Goal: Check status: Check status

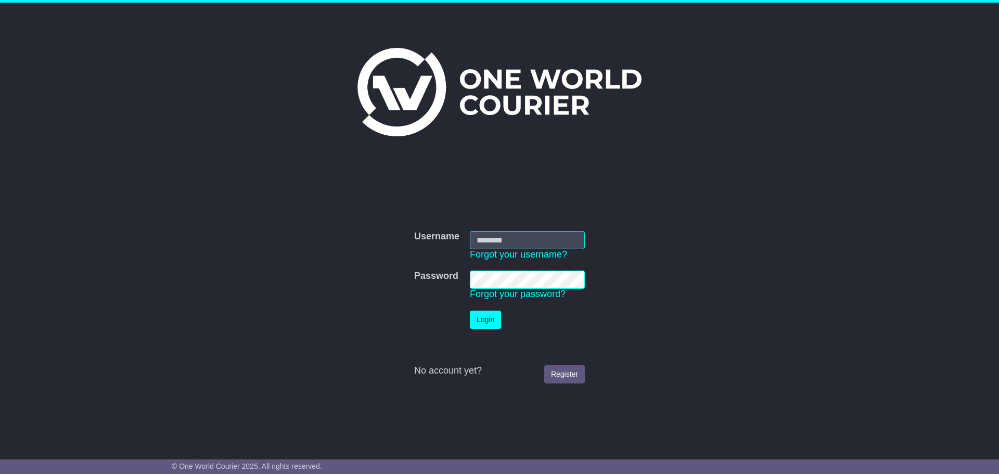
type input "**********"
click at [485, 320] on button "Login" at bounding box center [485, 320] width 31 height 18
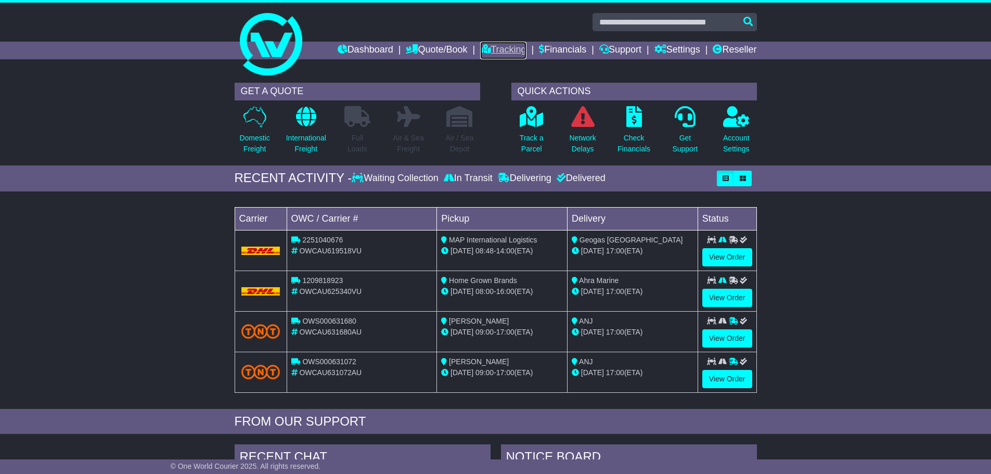
click at [481, 49] on link "Tracking" at bounding box center [503, 51] width 46 height 18
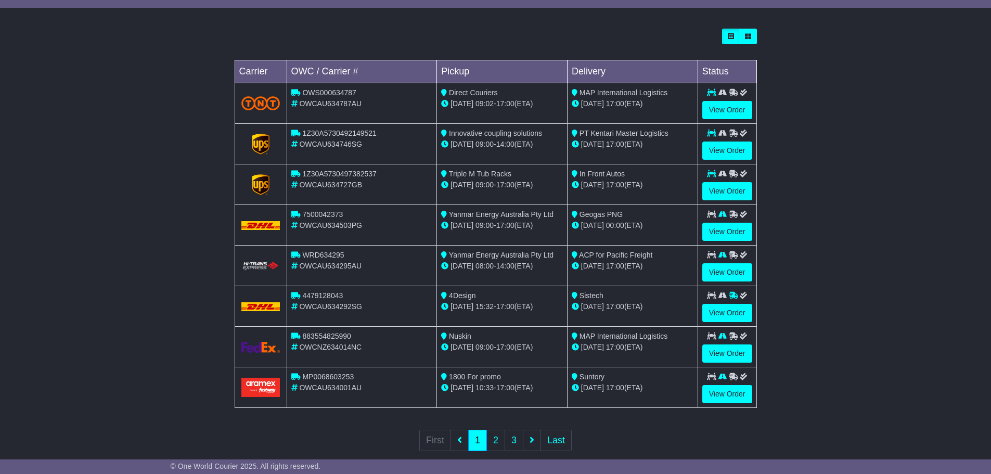
scroll to position [296, 0]
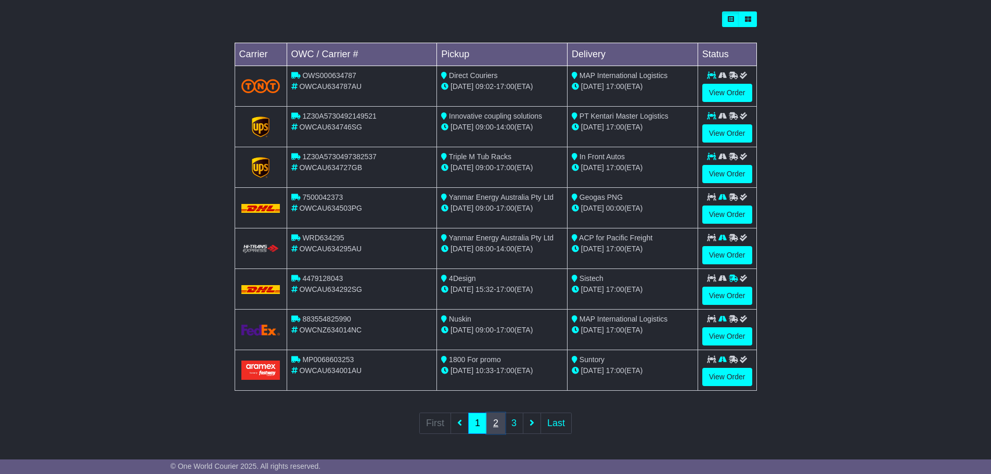
click at [495, 427] on link "2" at bounding box center [496, 423] width 19 height 21
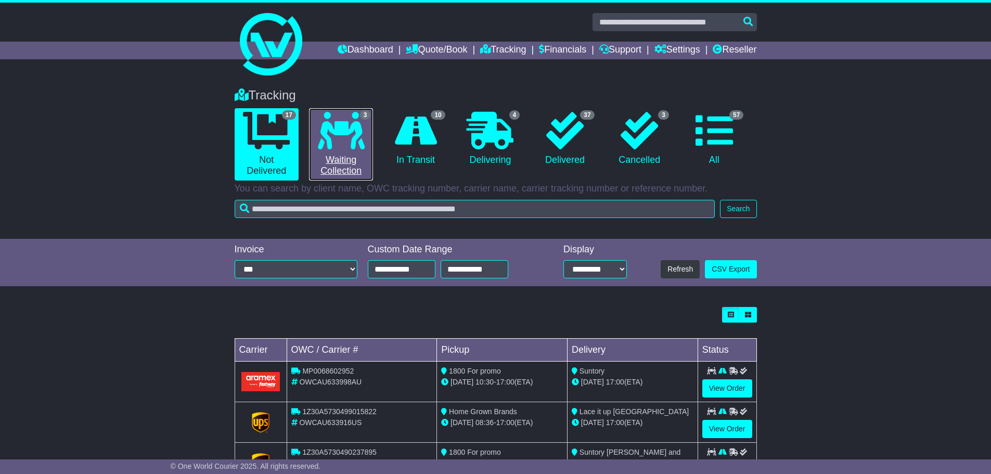
click at [352, 142] on icon at bounding box center [341, 130] width 47 height 37
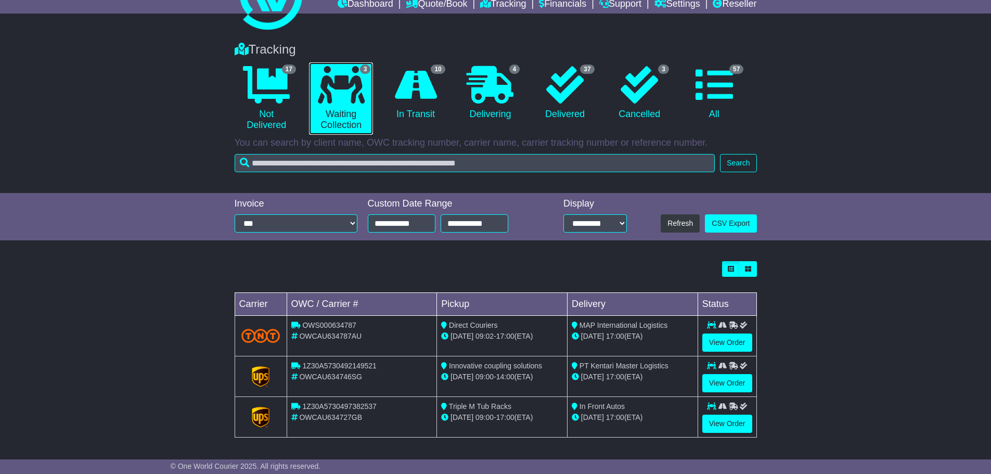
scroll to position [46, 0]
click at [733, 423] on link "View Order" at bounding box center [728, 423] width 50 height 18
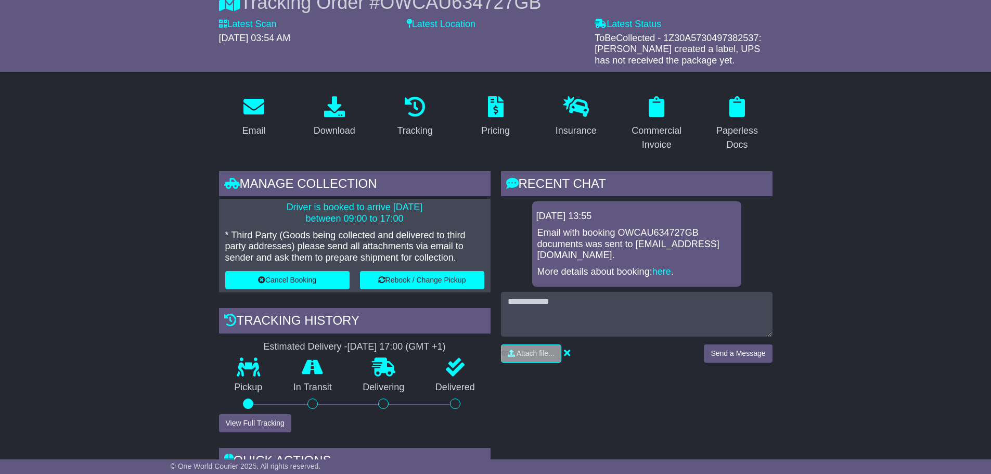
scroll to position [156, 0]
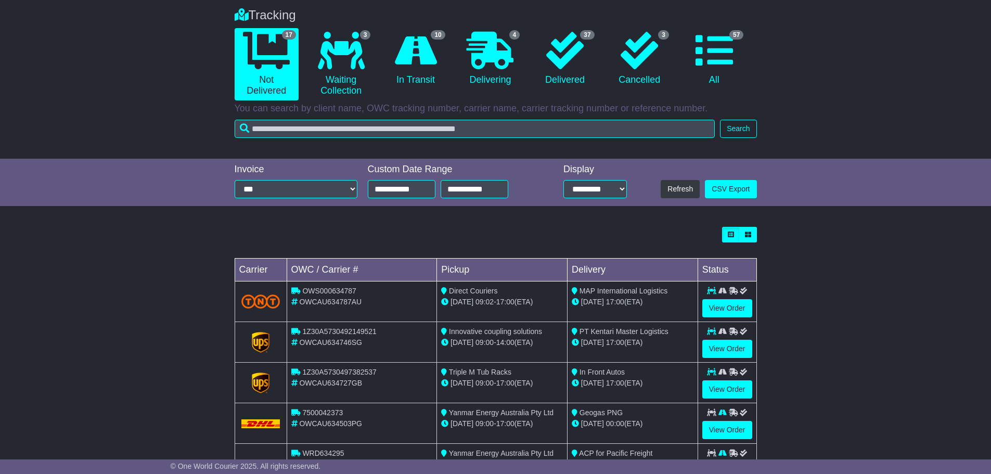
scroll to position [98, 0]
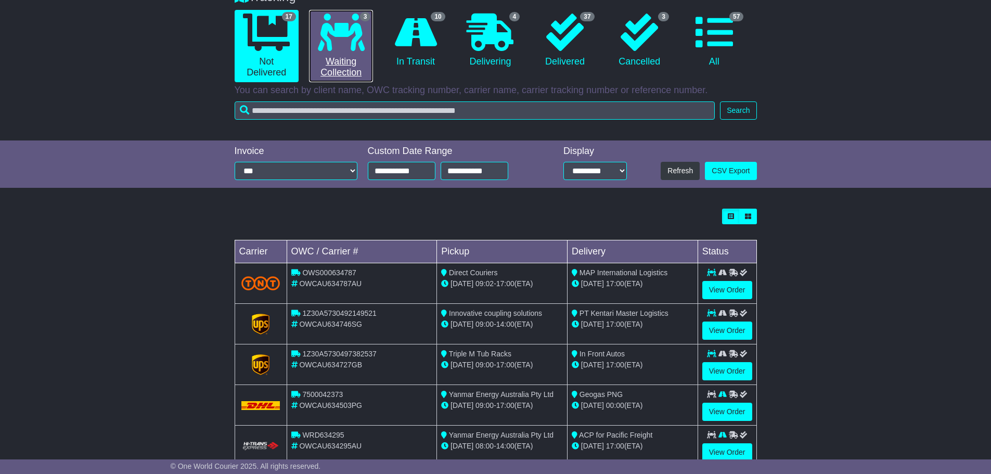
click at [349, 60] on link "3 Waiting Collection" at bounding box center [341, 46] width 64 height 72
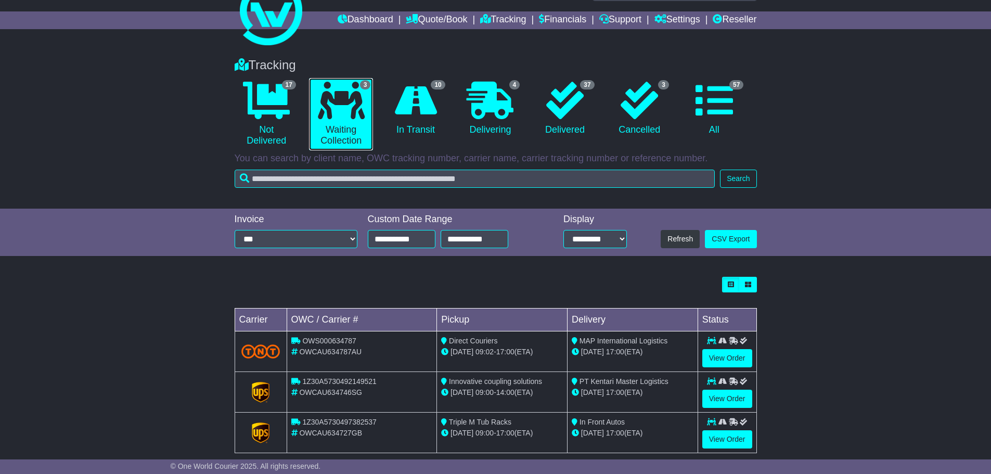
scroll to position [46, 0]
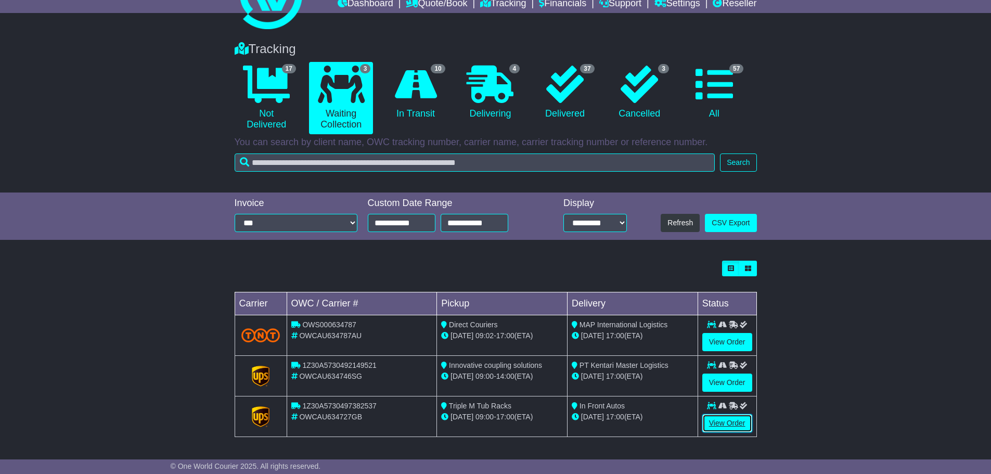
click at [728, 423] on link "View Order" at bounding box center [728, 423] width 50 height 18
